Goal: Task Accomplishment & Management: Manage account settings

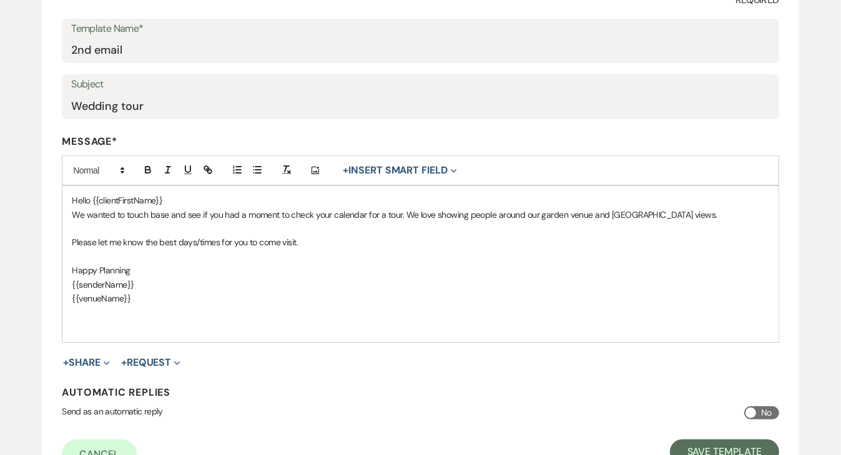
click at [312, 310] on div "Hello {{clientFirstName}} We wanted to touch base and see if you had a moment t…" at bounding box center [420, 264] width 716 height 156
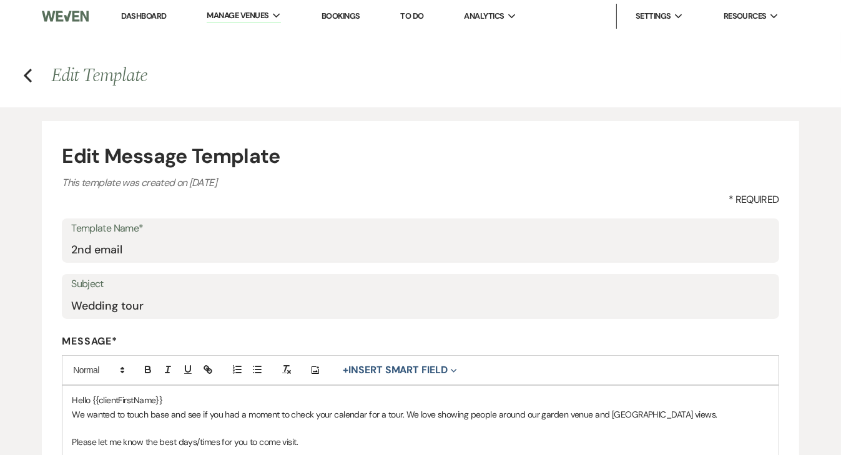
click at [143, 16] on link "Dashboard" at bounding box center [143, 16] width 45 height 11
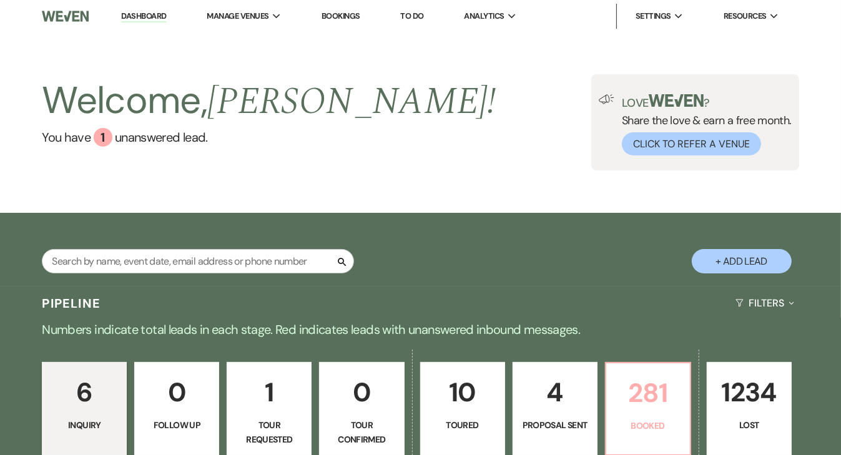
click at [650, 403] on p "281" at bounding box center [648, 393] width 69 height 42
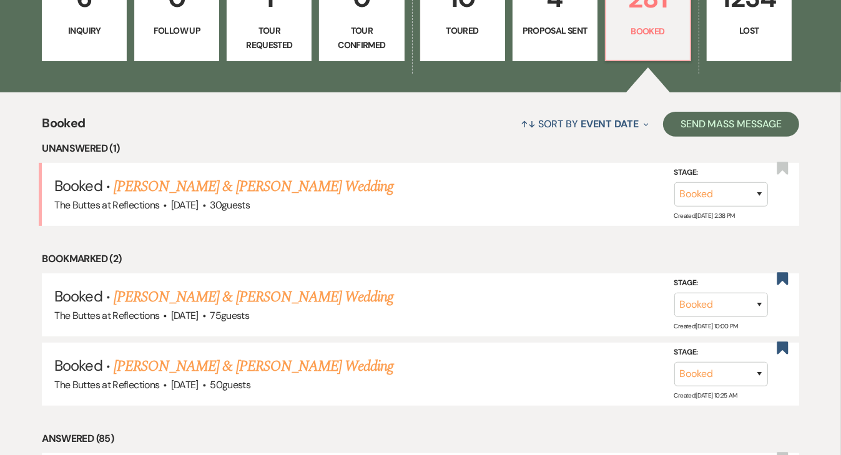
scroll to position [435, 0]
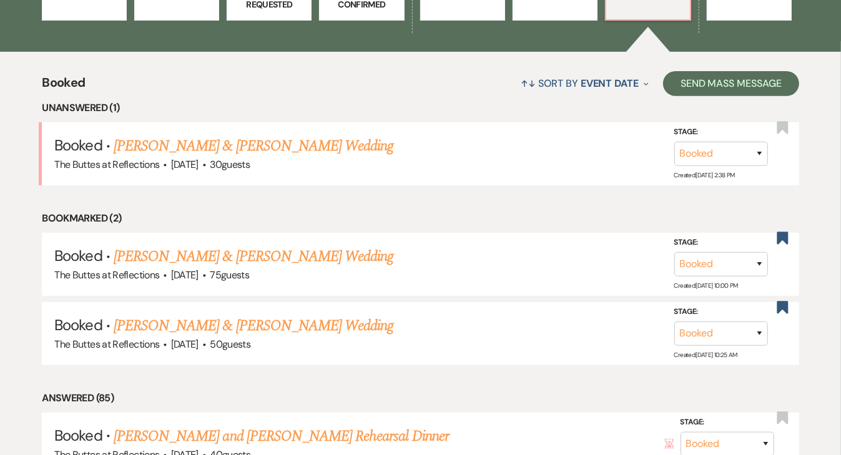
click at [265, 147] on link "[PERSON_NAME] & [PERSON_NAME] Wedding" at bounding box center [254, 146] width 280 height 22
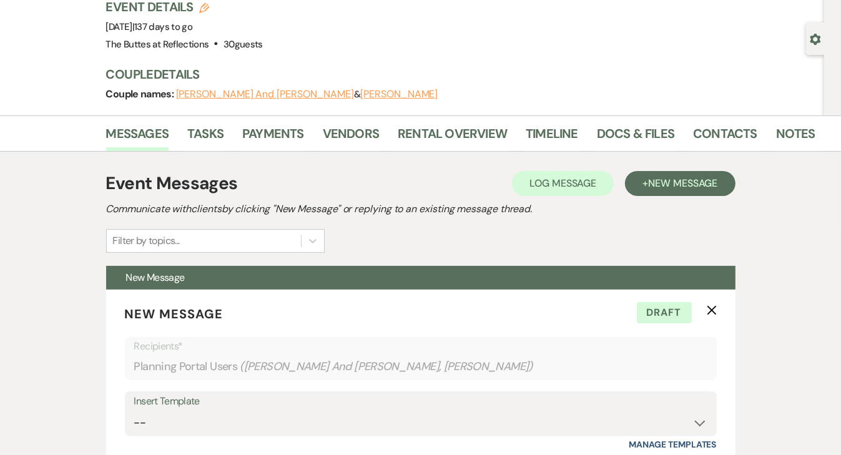
scroll to position [50, 0]
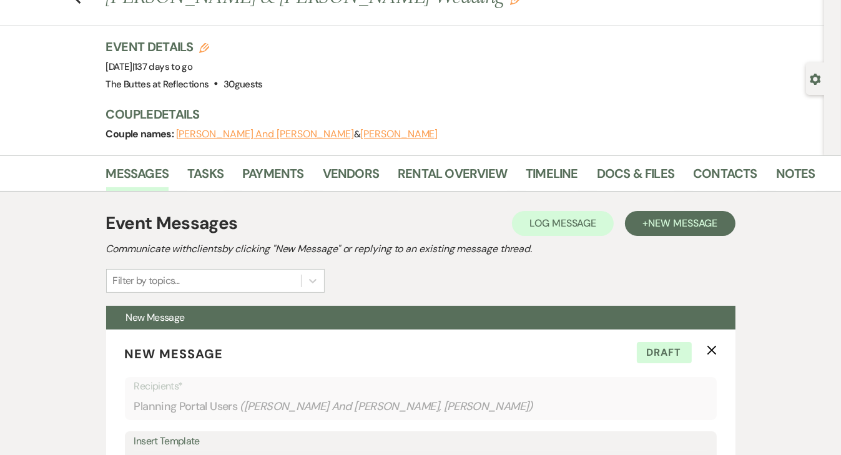
click at [709, 353] on icon "X" at bounding box center [712, 350] width 10 height 10
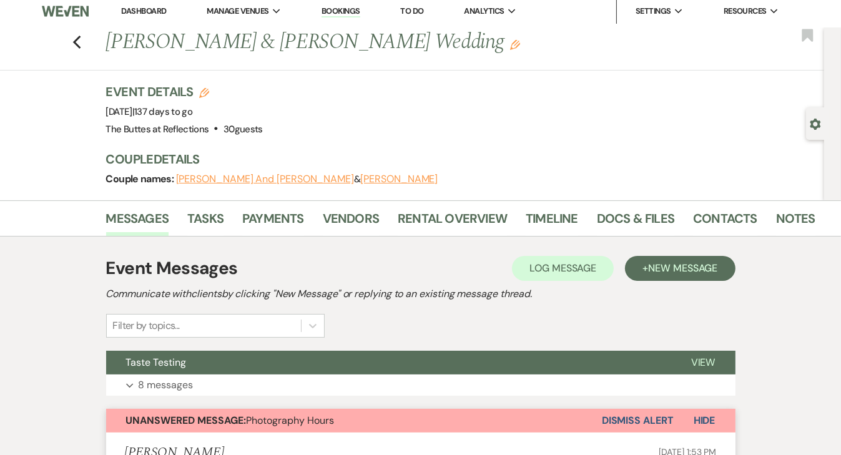
scroll to position [0, 0]
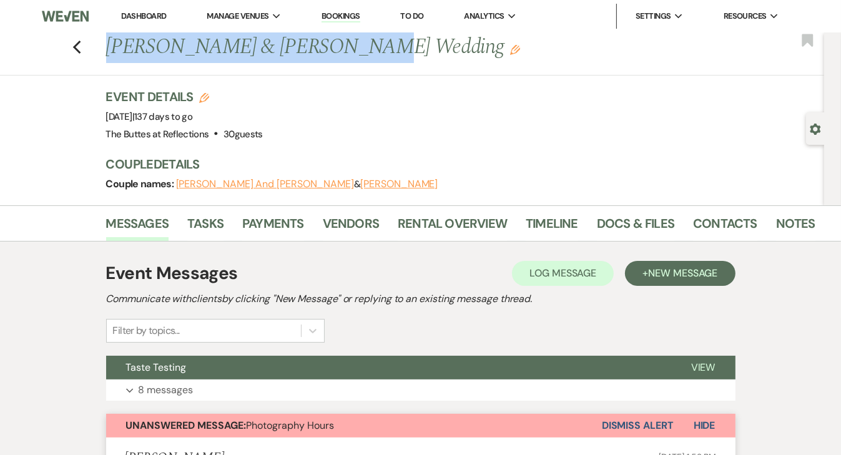
drag, startPoint x: 112, startPoint y: 46, endPoint x: 344, endPoint y: 50, distance: 231.7
click at [344, 50] on h1 "[PERSON_NAME] & [PERSON_NAME] Wedding Edit" at bounding box center [386, 47] width 560 height 30
copy h1 "[PERSON_NAME] & [PERSON_NAME]"
